Goal: Find specific page/section: Find specific page/section

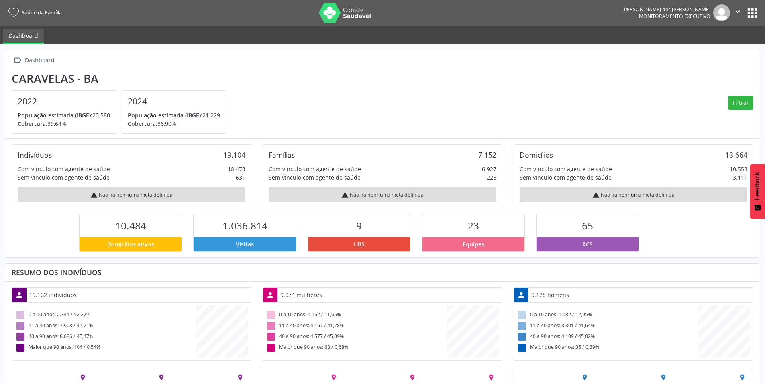
scroll to position [133, 251]
click at [756, 18] on button "apps" at bounding box center [752, 13] width 14 height 14
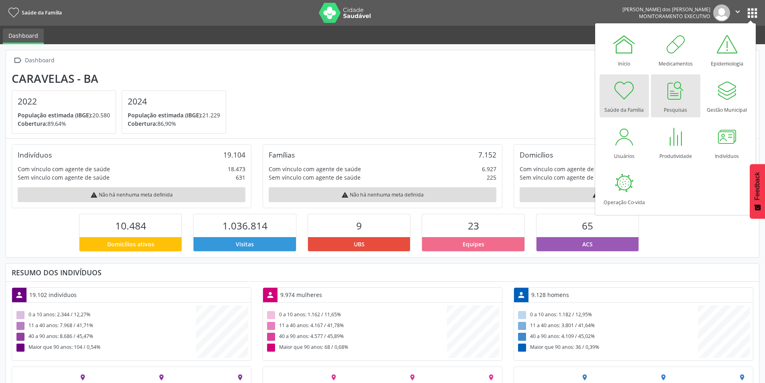
click at [682, 86] on div at bounding box center [675, 90] width 24 height 24
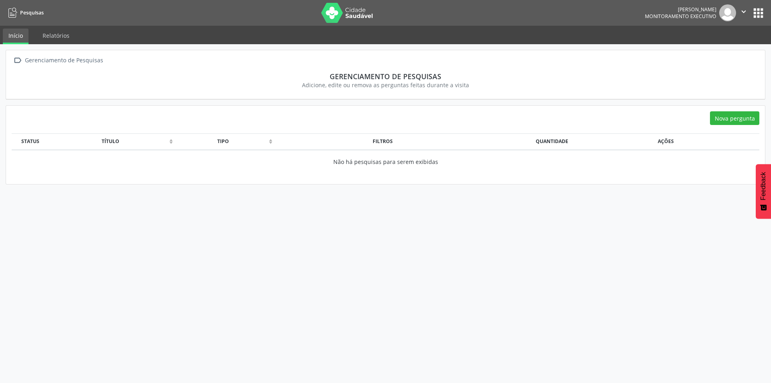
click at [758, 10] on button "apps" at bounding box center [758, 13] width 14 height 14
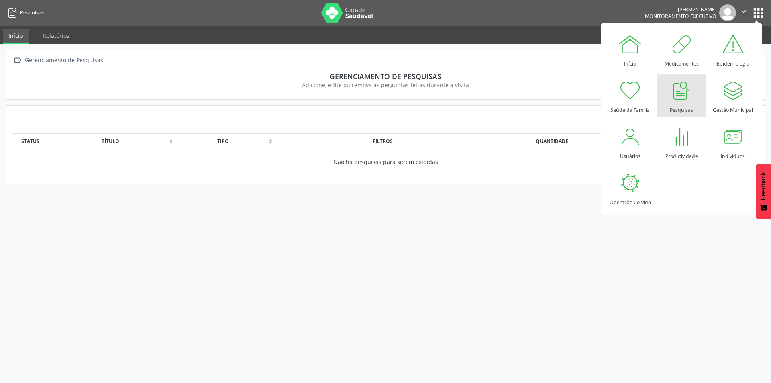
click at [718, 0] on nav "Pesquisas Maiane Ferreira dos Santos Monitoramento Executivo  Configurações Sa…" at bounding box center [385, 13] width 771 height 26
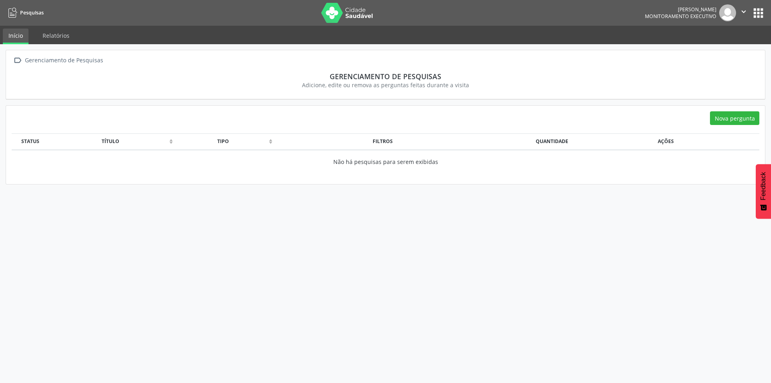
click at [701, 13] on span "Monitoramento Executivo" at bounding box center [680, 16] width 71 height 7
click at [746, 12] on icon "" at bounding box center [743, 11] width 9 height 9
click at [718, 50] on link "Sair" at bounding box center [722, 48] width 55 height 11
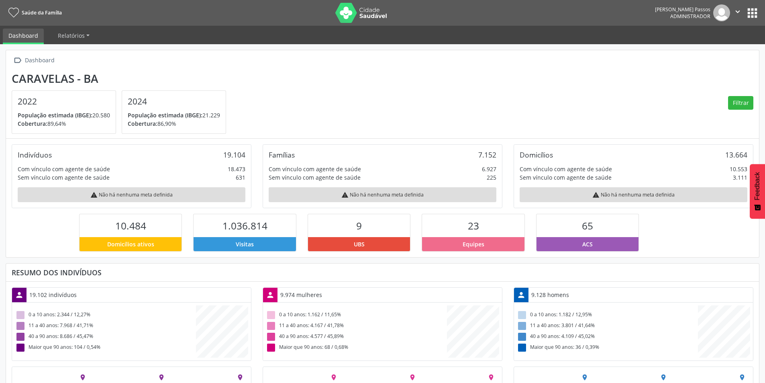
scroll to position [133, 251]
click at [756, 16] on button "apps" at bounding box center [752, 13] width 14 height 14
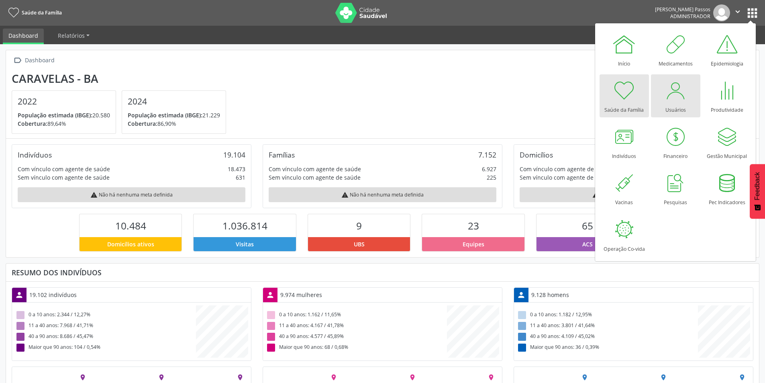
click at [682, 92] on div at bounding box center [675, 90] width 24 height 24
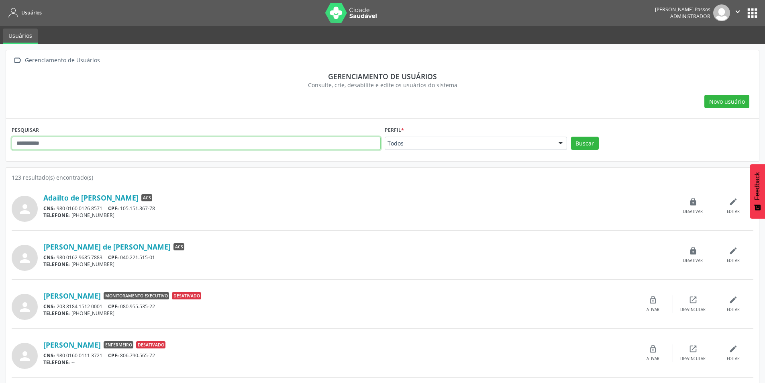
click at [175, 150] on input "text" at bounding box center [196, 143] width 369 height 14
type input "********"
click at [571, 136] on button "Buscar" at bounding box center [585, 143] width 28 height 14
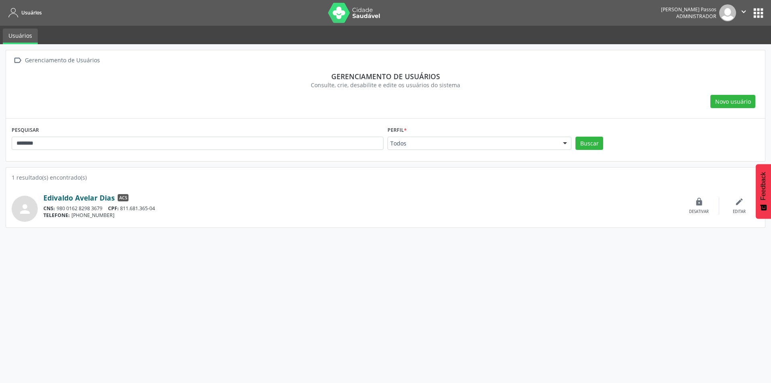
click at [79, 198] on link "Edivaldo Avelar Dias" at bounding box center [78, 197] width 71 height 9
